Goal: Book appointment/travel/reservation

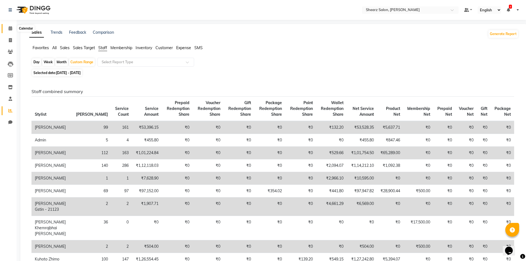
click at [9, 27] on icon at bounding box center [11, 28] width 4 height 4
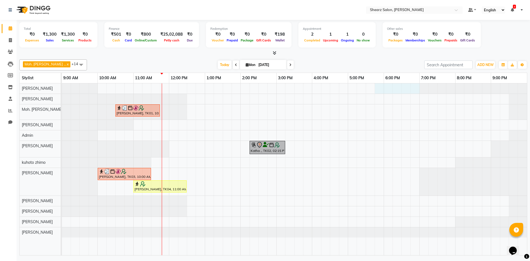
drag, startPoint x: 383, startPoint y: 86, endPoint x: 414, endPoint y: 94, distance: 32.3
click at [414, 94] on tr at bounding box center [294, 169] width 465 height 172
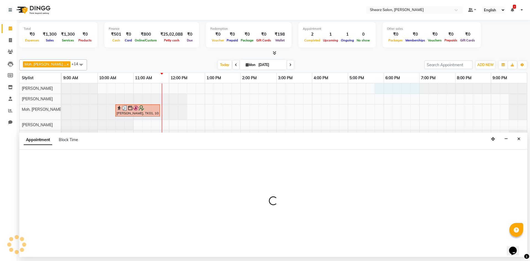
select select "77322"
select select "1065"
select select "tentative"
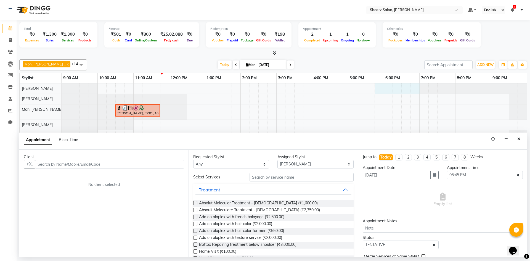
click at [169, 165] on input "text" at bounding box center [109, 164] width 149 height 9
click at [89, 163] on input "text" at bounding box center [109, 164] width 149 height 9
click at [85, 162] on input "text" at bounding box center [109, 164] width 149 height 9
click at [32, 161] on button "+91" at bounding box center [30, 164] width 12 height 9
click at [91, 153] on div "Client +91 No client selected" at bounding box center [103, 203] width 169 height 107
